Goal: Task Accomplishment & Management: Use online tool/utility

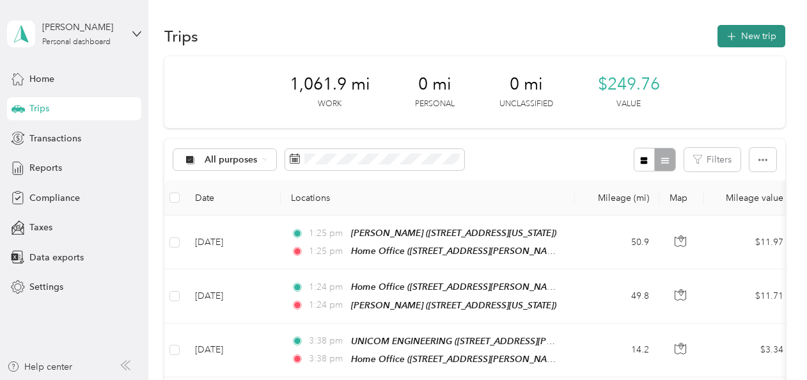
click at [756, 33] on button "New trip" at bounding box center [751, 36] width 68 height 22
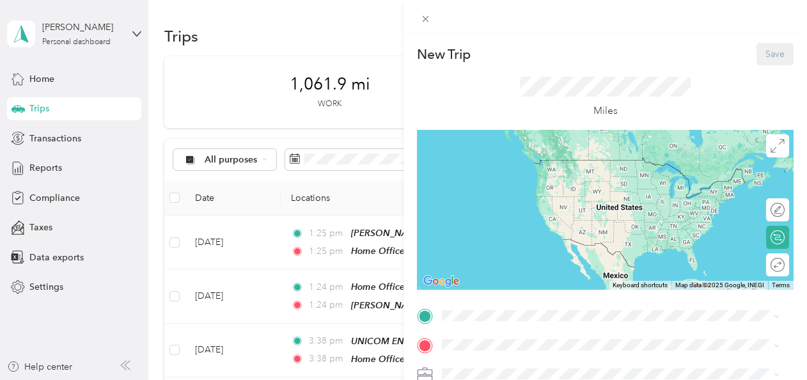
click at [501, 166] on div "Home Office [STREET_ADDRESS][PERSON_NAME][US_STATE]" at bounding box center [565, 172] width 199 height 27
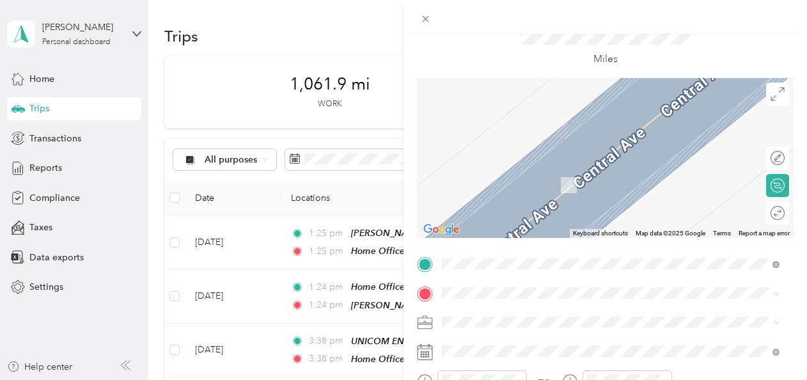
scroll to position [64, 0]
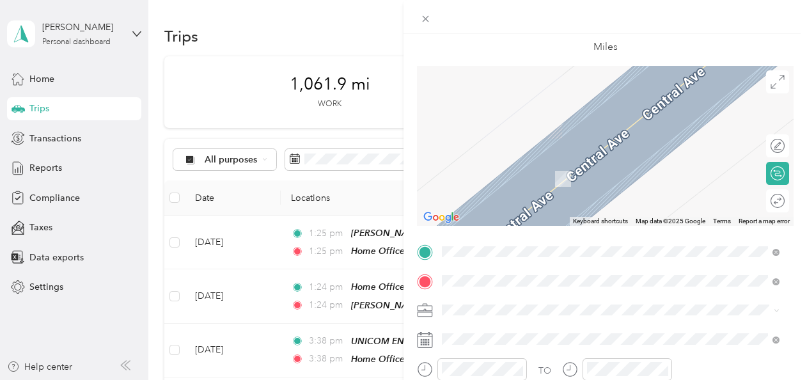
click at [510, 135] on div "Lutron Boston Engineering Office [STREET_ADDRESS][US_STATE]" at bounding box center [536, 137] width 141 height 27
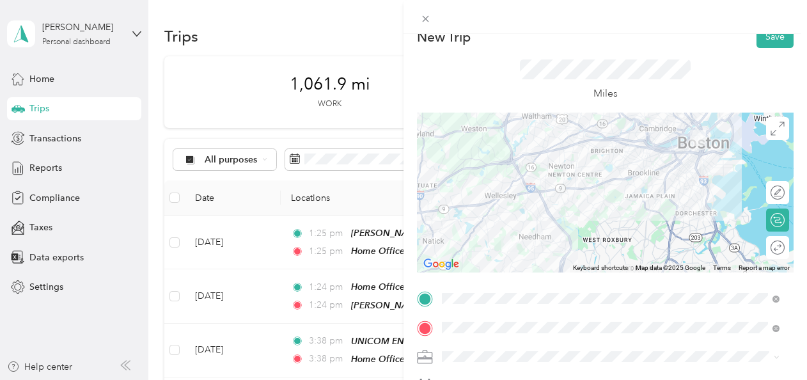
scroll to position [0, 0]
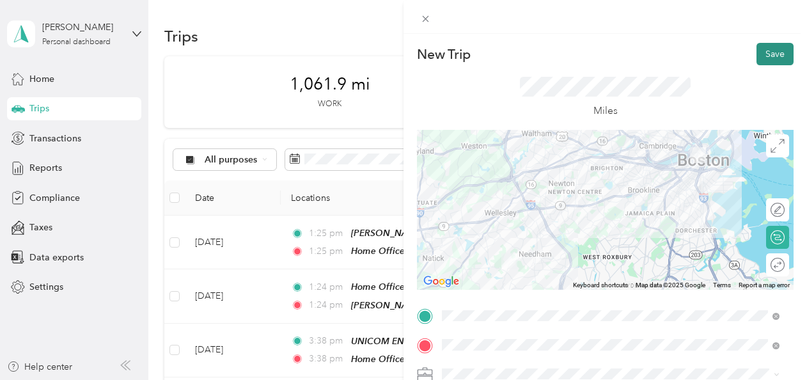
click at [765, 54] on button "Save" at bounding box center [774, 54] width 37 height 22
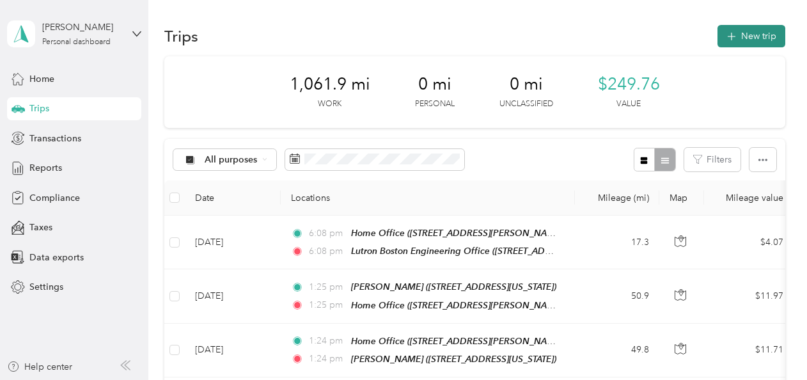
click at [745, 32] on button "New trip" at bounding box center [751, 36] width 68 height 22
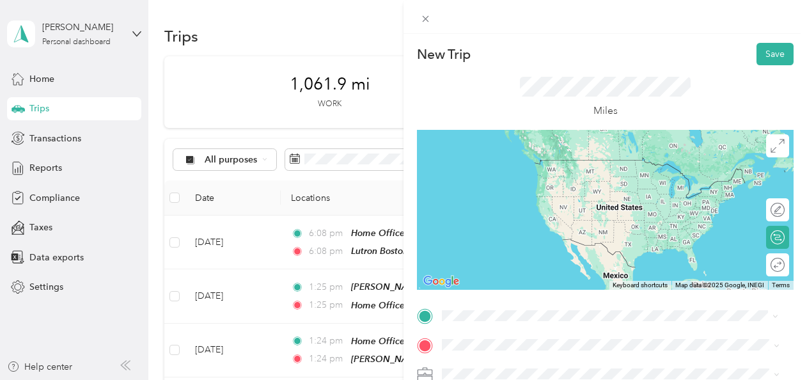
click at [512, 172] on div "Lutron Boston Engineering Office [STREET_ADDRESS][US_STATE]" at bounding box center [536, 172] width 141 height 27
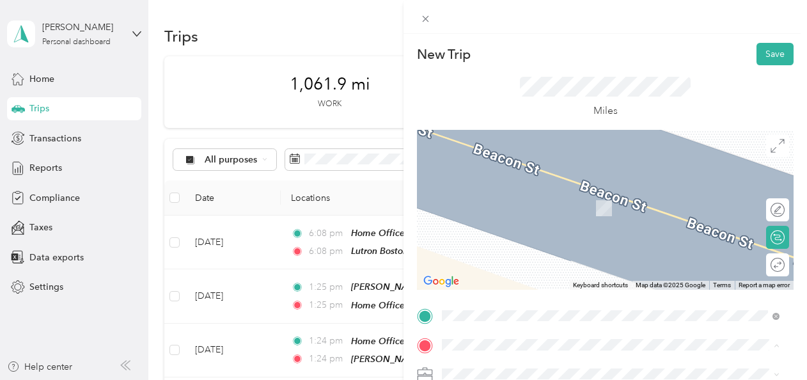
click at [497, 196] on div "Home Office [STREET_ADDRESS][PERSON_NAME][US_STATE]" at bounding box center [565, 201] width 199 height 27
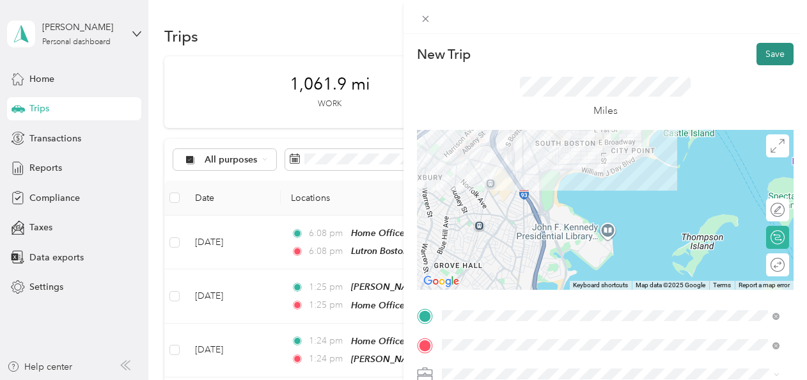
click at [769, 52] on button "Save" at bounding box center [774, 54] width 37 height 22
